Goal: Task Accomplishment & Management: Complete application form

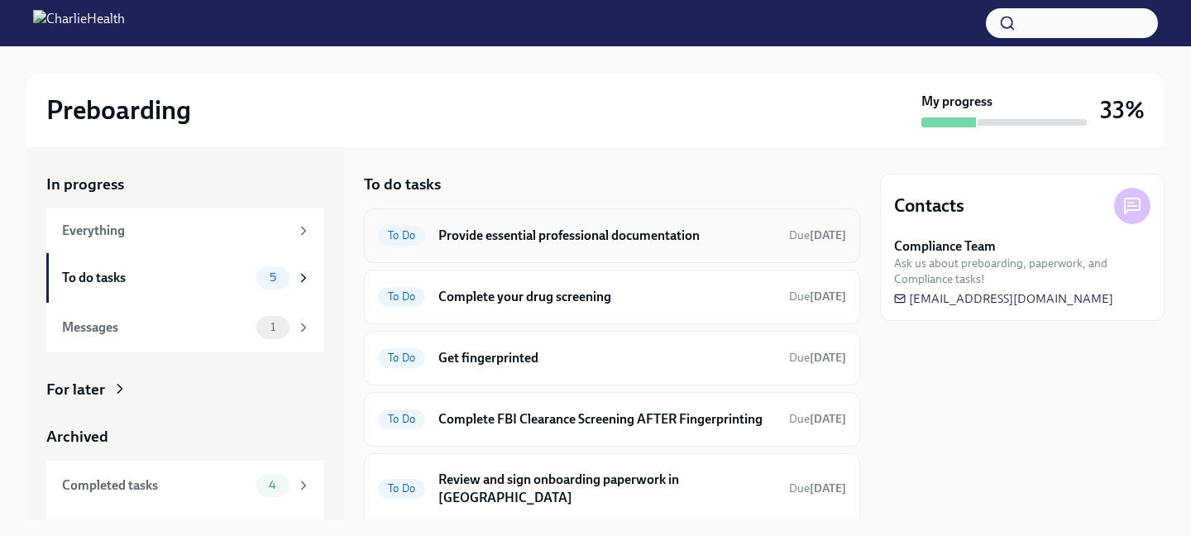
click at [598, 237] on h6 "Provide essential professional documentation" at bounding box center [606, 236] width 337 height 18
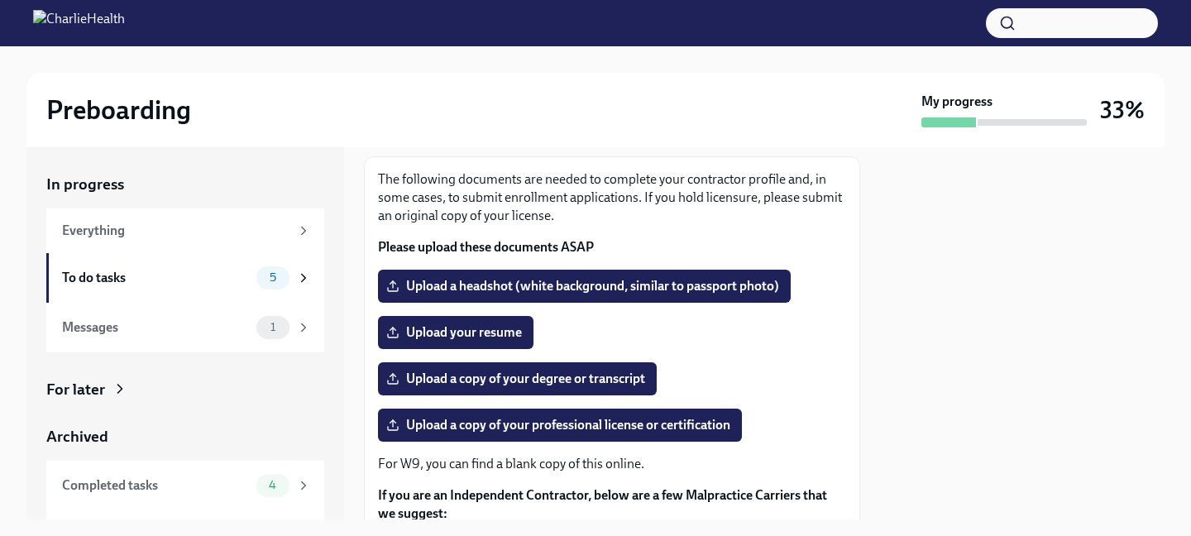
scroll to position [93, 0]
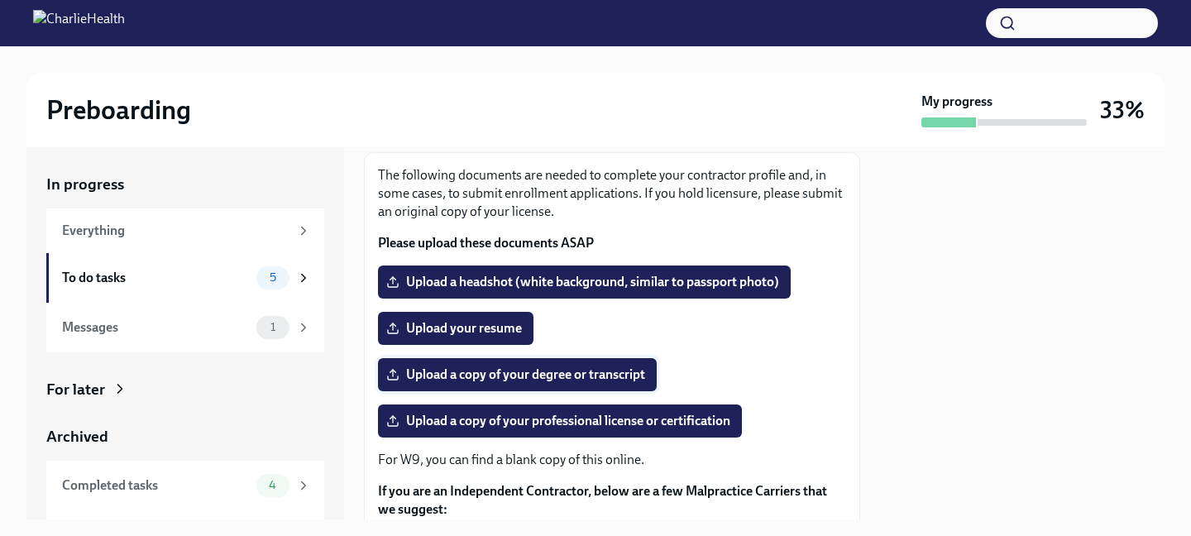
click at [591, 375] on span "Upload a copy of your degree or transcript" at bounding box center [518, 374] width 256 height 17
click at [0, 0] on input "Upload a copy of your degree or transcript" at bounding box center [0, 0] width 0 height 0
click at [573, 377] on span "Upload a copy of your degree or transcript" at bounding box center [518, 374] width 256 height 17
click at [0, 0] on input "Upload a copy of your degree or transcript" at bounding box center [0, 0] width 0 height 0
click at [579, 416] on span "Upload a copy of your professional license or certification" at bounding box center [560, 421] width 341 height 17
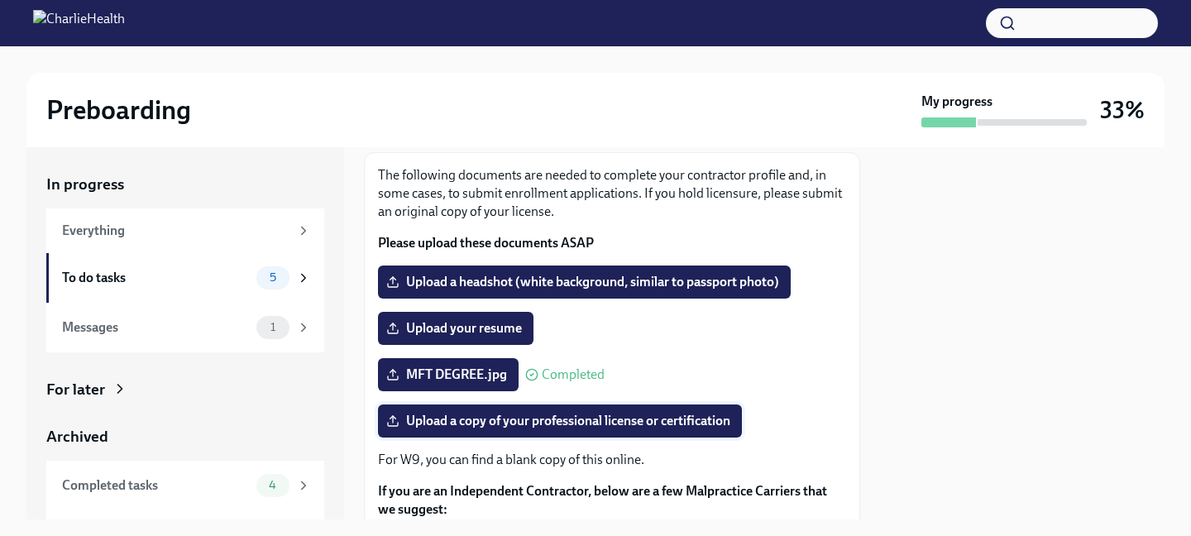
click at [0, 0] on input "Upload a copy of your professional license or certification" at bounding box center [0, 0] width 0 height 0
click at [498, 335] on span "Upload your resume" at bounding box center [456, 328] width 132 height 17
click at [0, 0] on input "Upload your resume" at bounding box center [0, 0] width 0 height 0
click at [509, 326] on span "Upload your resume" at bounding box center [456, 328] width 132 height 17
click at [0, 0] on input "Upload your resume" at bounding box center [0, 0] width 0 height 0
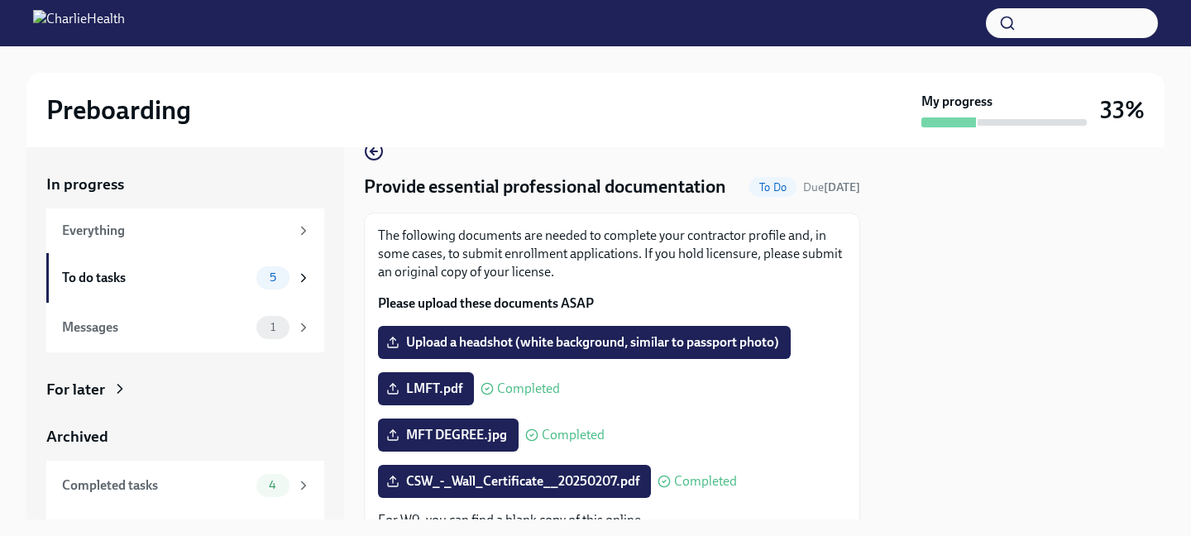
scroll to position [31, 0]
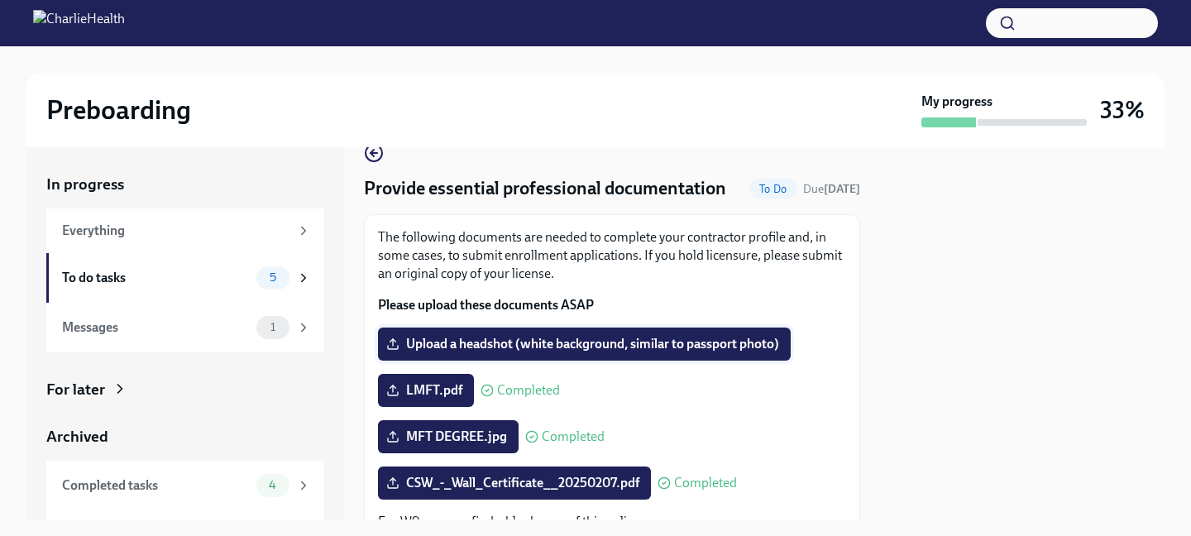
click at [529, 347] on span "Upload a headshot (white background, similar to passport photo)" at bounding box center [585, 344] width 390 height 17
click at [0, 0] on input "Upload a headshot (white background, similar to passport photo)" at bounding box center [0, 0] width 0 height 0
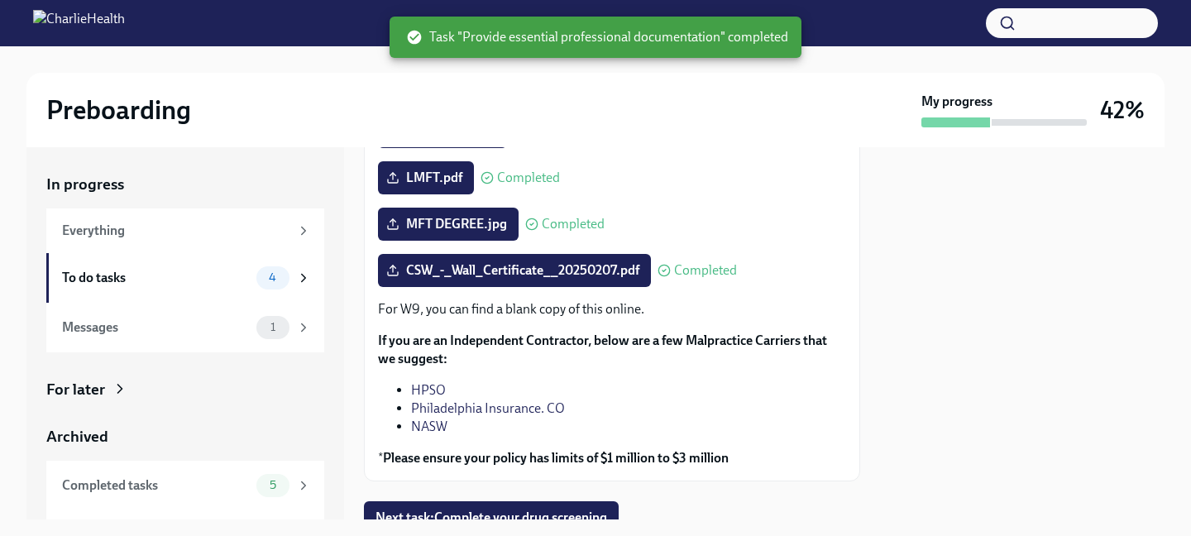
scroll to position [311, 0]
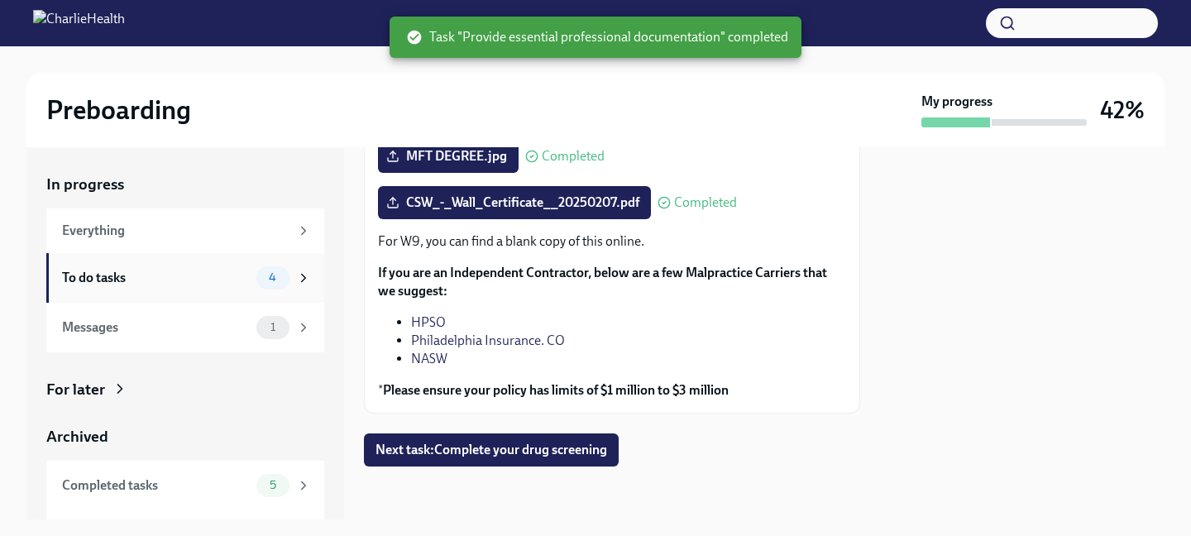
click at [304, 279] on icon at bounding box center [304, 277] width 4 height 7
